Goal: Task Accomplishment & Management: Use online tool/utility

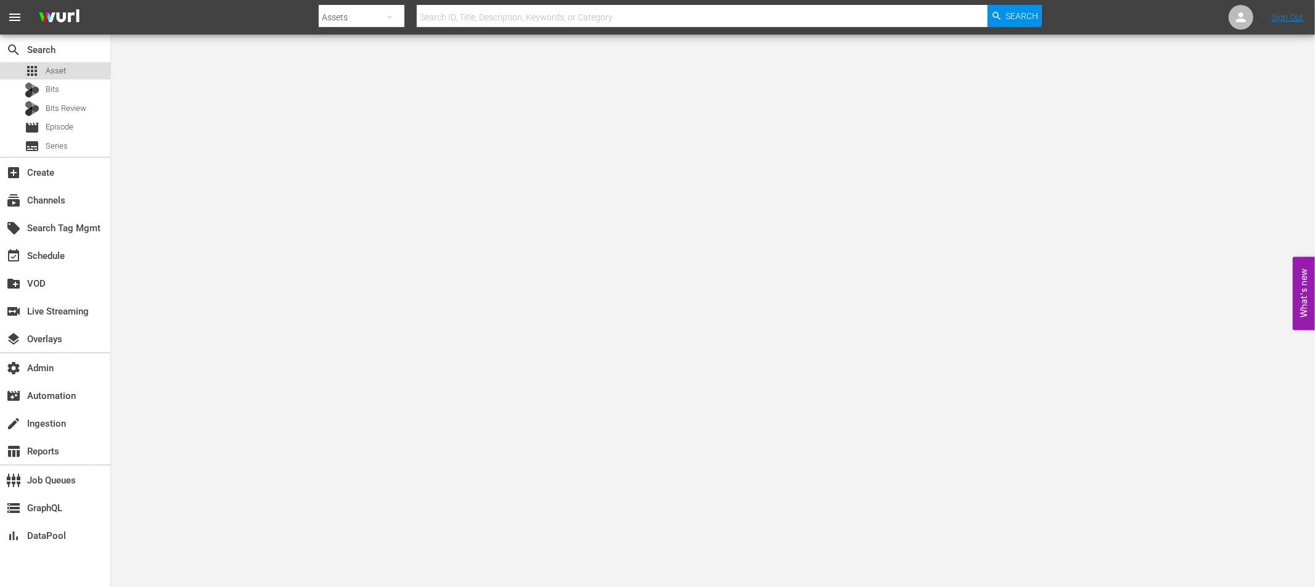
click at [80, 70] on div "apps Asset" at bounding box center [55, 70] width 110 height 17
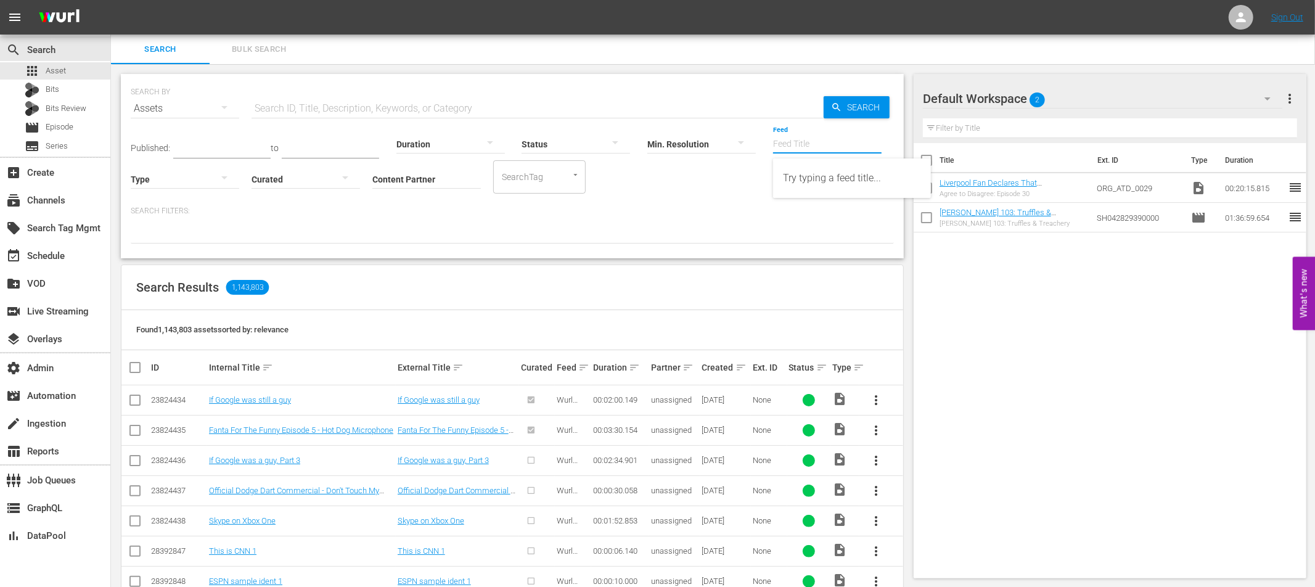
click at [804, 141] on input "Feed" at bounding box center [827, 145] width 109 height 44
paste input "World BilliardsTV_W33_2025 001"
click at [815, 185] on div "World BilliardsTV_W33_2025 001 (432644)" at bounding box center [852, 178] width 138 height 30
type input "World BilliardsTV_W33_2025 001 (432644)"
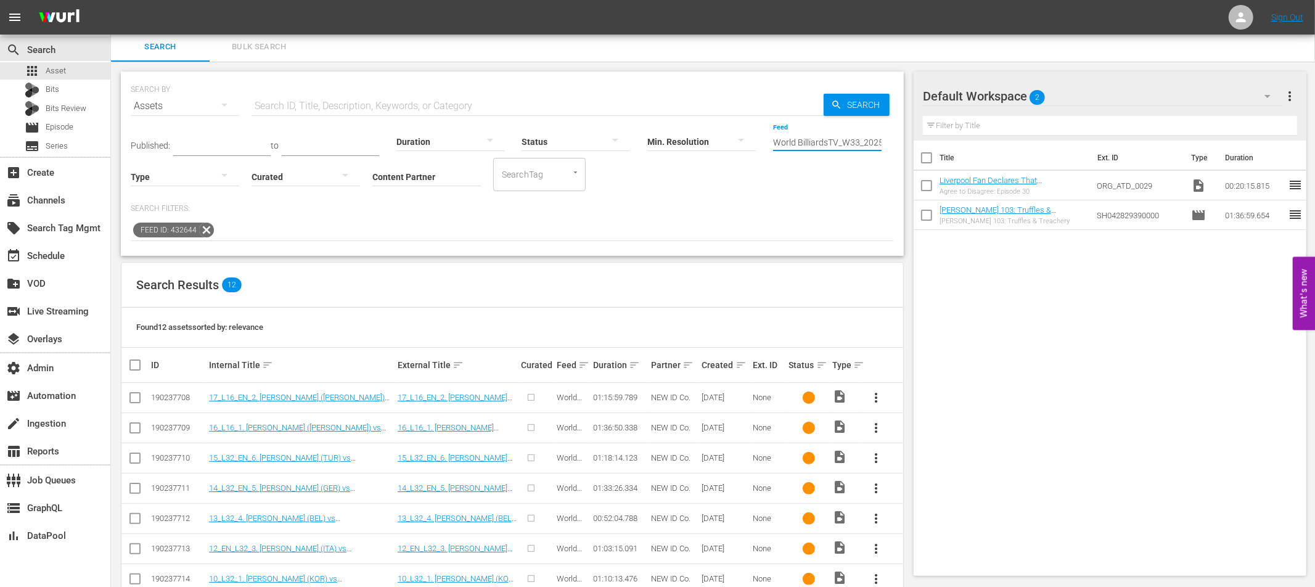
scroll to position [0, 52]
drag, startPoint x: 773, startPoint y: 140, endPoint x: 845, endPoint y: 144, distance: 71.6
click at [845, 144] on input "World BilliardsTV_W33_2025 001 (432644)" at bounding box center [827, 142] width 109 height 44
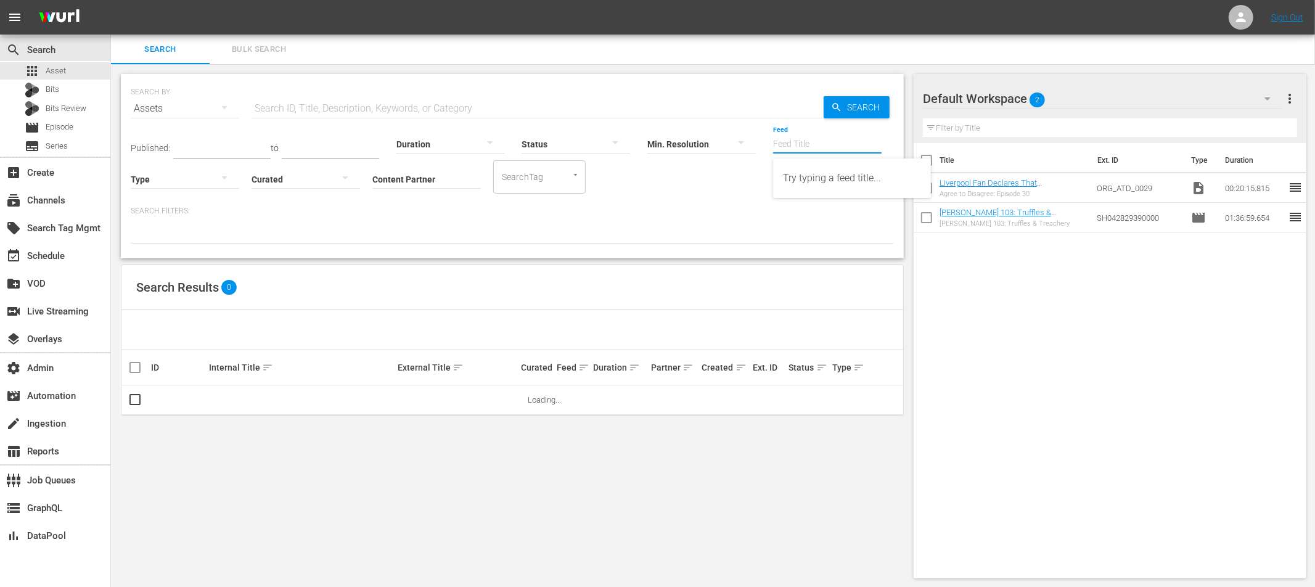
click at [788, 145] on input "Feed" at bounding box center [827, 145] width 109 height 44
paste input "World BilliardsTV_W33_2025 001"
click at [840, 175] on div "World BilliardsTV_W33_2025 001 (432644)" at bounding box center [852, 178] width 138 height 30
type input "World BilliardsTV_W33_2025 001 (432644)"
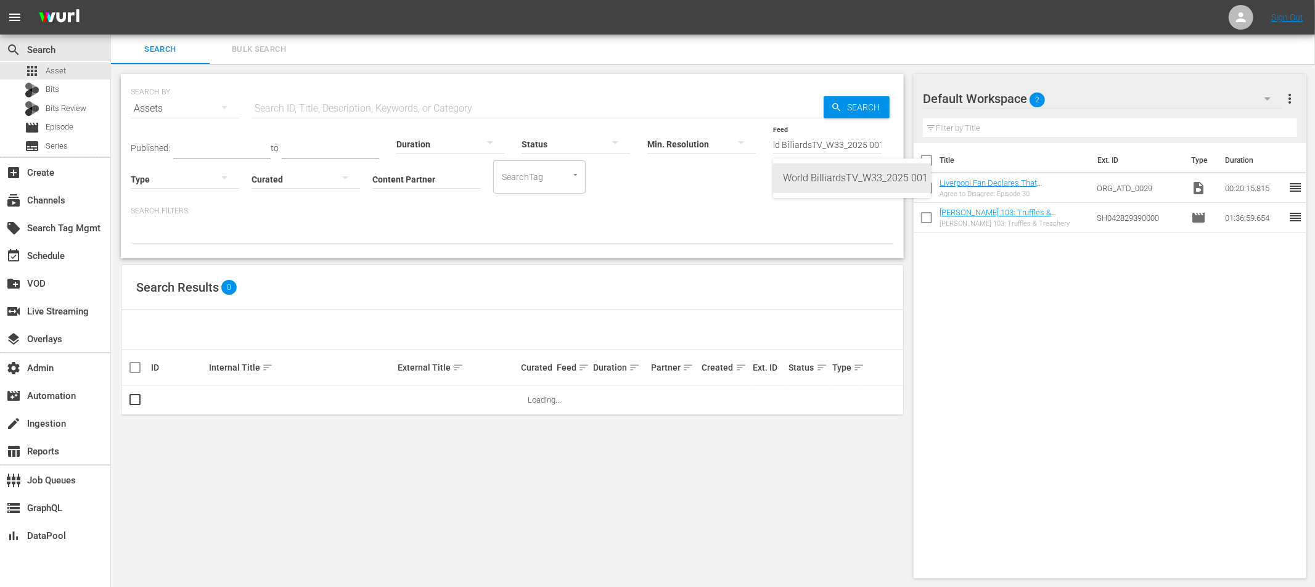
scroll to position [0, 0]
